Goal: Information Seeking & Learning: Learn about a topic

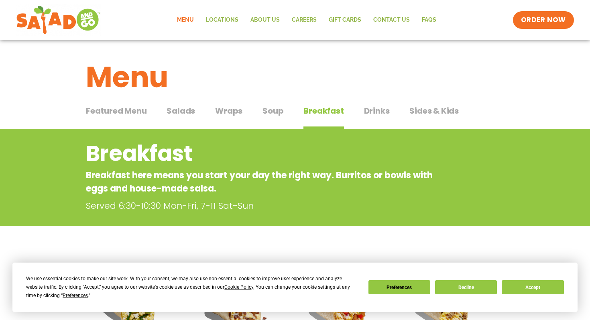
click at [171, 111] on span "Salads" at bounding box center [180, 111] width 28 height 12
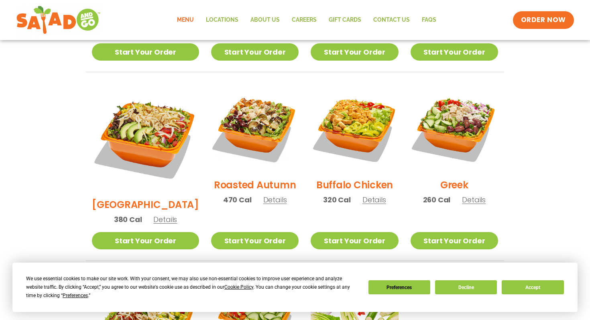
scroll to position [386, 0]
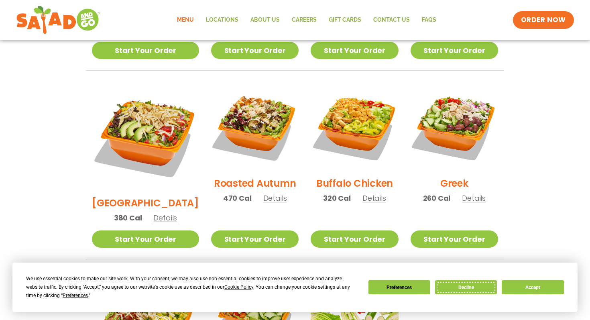
click at [474, 289] on button "Decline" at bounding box center [466, 287] width 62 height 14
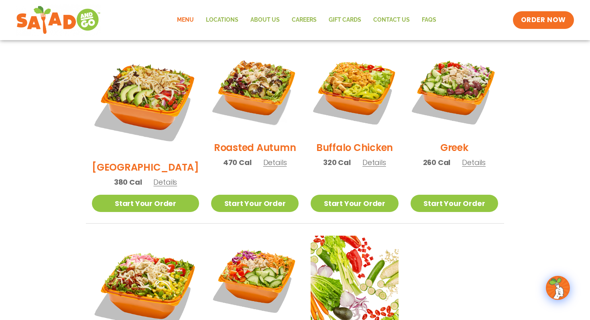
scroll to position [423, 0]
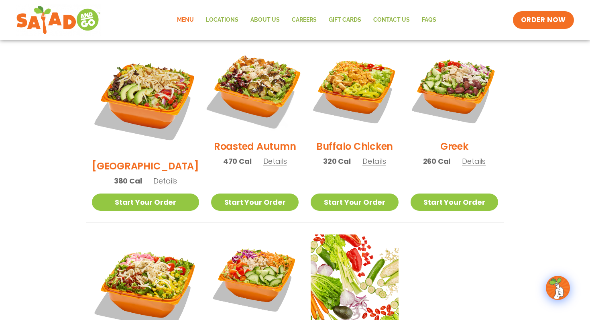
click at [254, 90] on img at bounding box center [254, 89] width 103 height 103
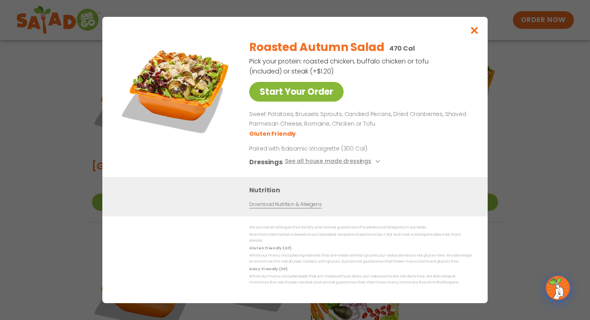
click at [300, 94] on link "Start Your Order" at bounding box center [296, 92] width 94 height 20
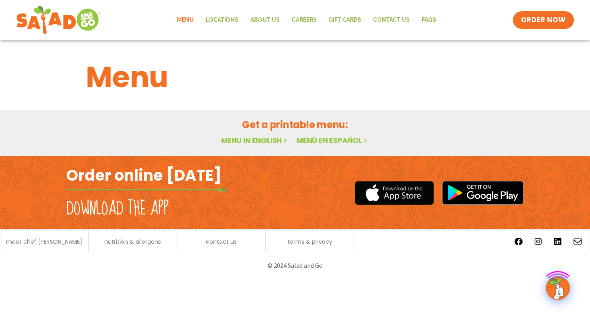
scroll to position [420, 0]
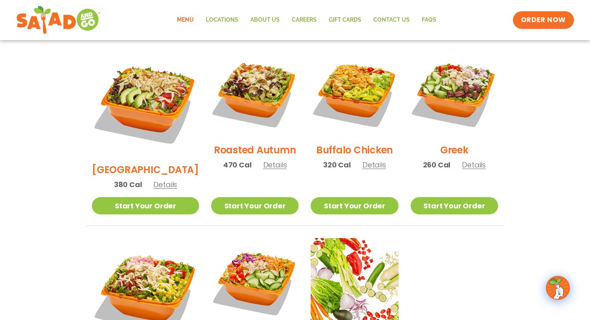
click at [263, 160] on span "Details" at bounding box center [275, 165] width 24 height 10
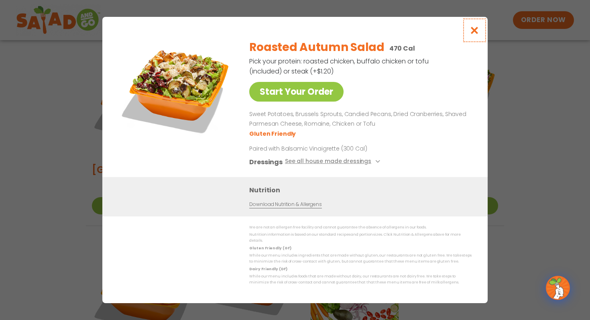
click at [477, 34] on icon "Close modal" at bounding box center [474, 30] width 10 height 8
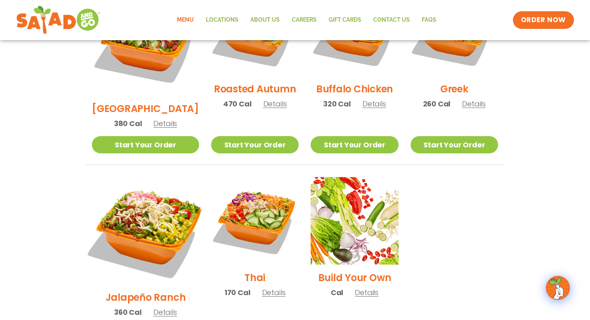
scroll to position [483, 0]
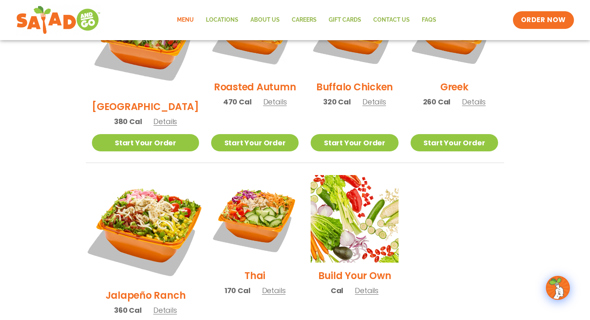
click at [156, 207] on img at bounding box center [146, 229] width 126 height 126
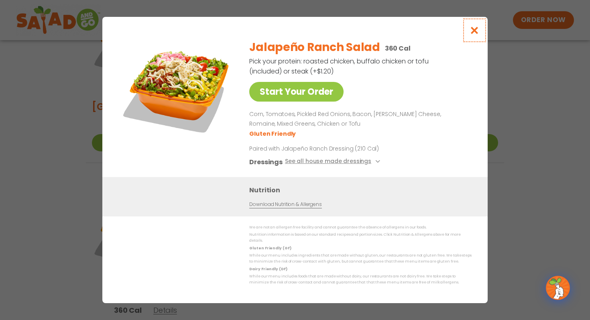
click at [477, 34] on icon "Close modal" at bounding box center [474, 30] width 10 height 8
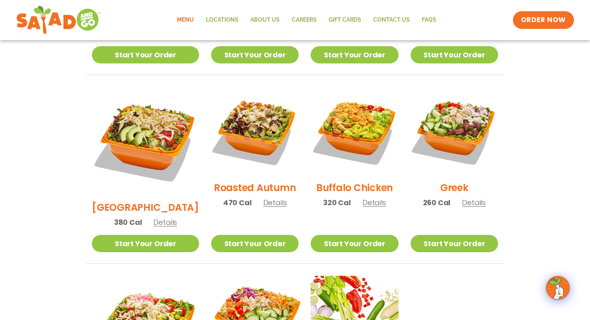
scroll to position [335, 0]
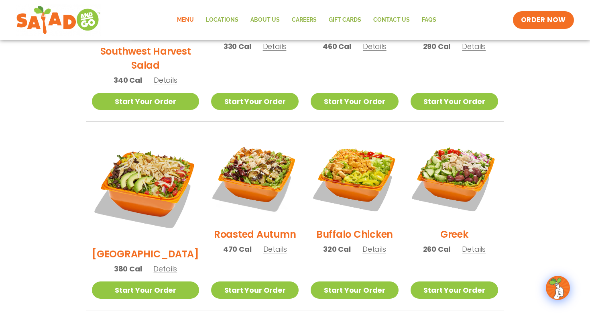
click at [363, 244] on span "Details" at bounding box center [374, 249] width 24 height 10
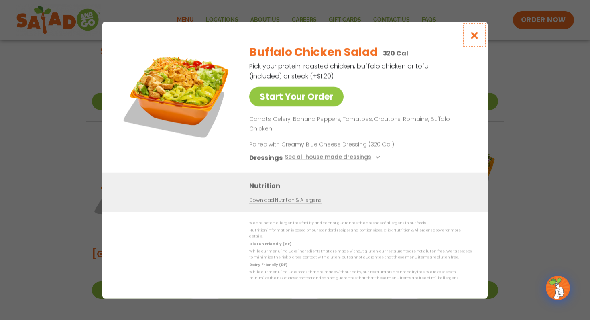
click at [474, 47] on button "Close modal" at bounding box center [474, 35] width 26 height 27
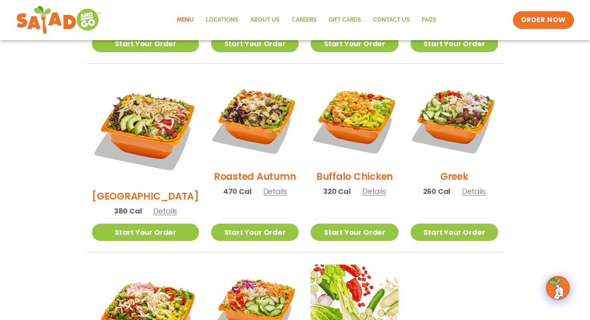
scroll to position [396, 0]
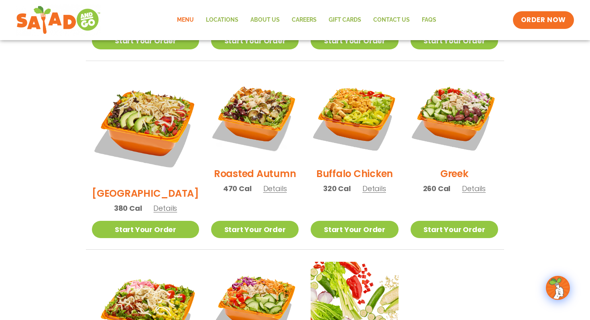
click at [263, 183] on span "Details" at bounding box center [275, 188] width 24 height 10
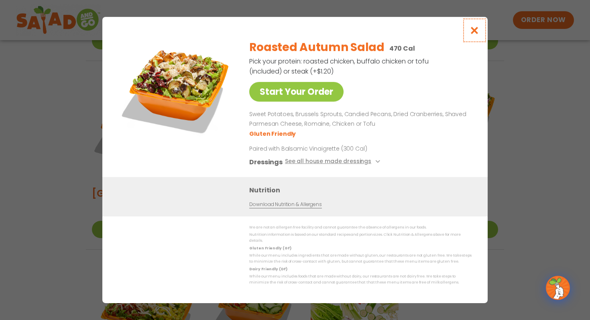
click at [475, 34] on icon "Close modal" at bounding box center [474, 30] width 10 height 8
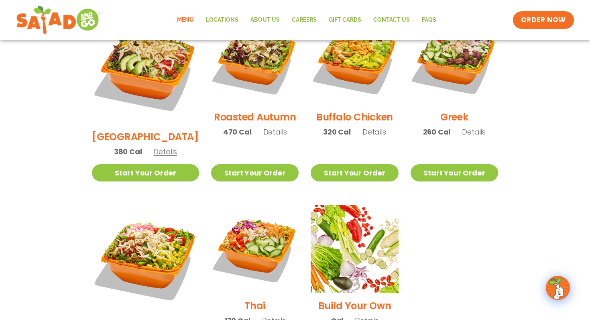
scroll to position [463, 0]
